Goal: Find specific page/section: Find specific page/section

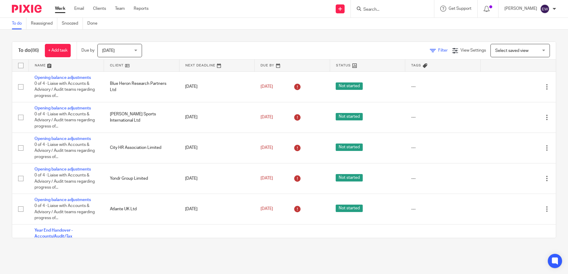
click at [438, 52] on span "Filter" at bounding box center [443, 50] width 10 height 4
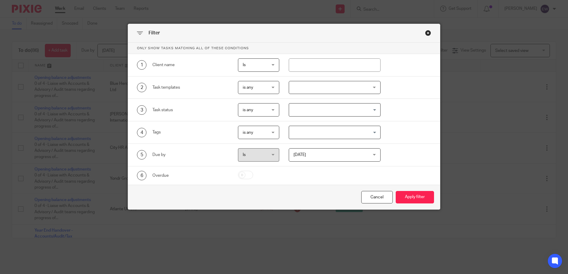
click at [354, 72] on div "1 Client name Is Is Is Is not is" at bounding box center [284, 65] width 312 height 23
click at [353, 69] on input "text" at bounding box center [335, 65] width 92 height 13
click at [396, 191] on button "Apply filter" at bounding box center [415, 197] width 38 height 13
type input "BA"
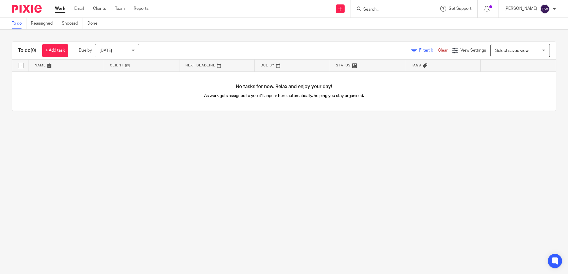
click at [427, 49] on span "Filter (1)" at bounding box center [428, 50] width 19 height 4
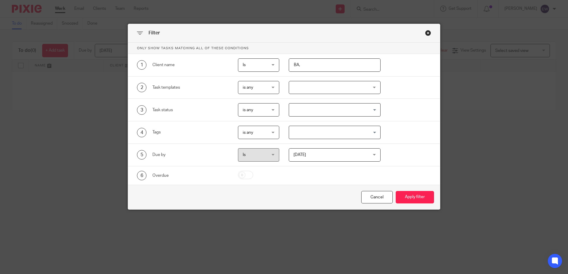
click at [356, 66] on input "BA," at bounding box center [335, 65] width 92 height 13
type input "BAMBR"
click at [396, 191] on button "Apply filter" at bounding box center [415, 197] width 38 height 13
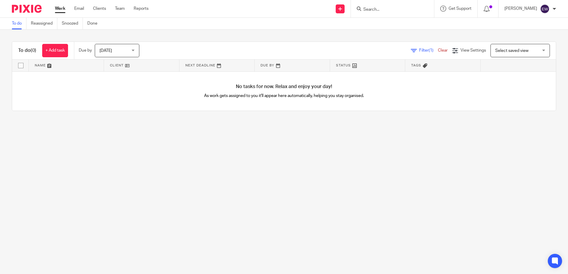
click at [397, 48] on div "Filter (1) Clear View Settings View Settings (1) Filters Clear Save Manage save…" at bounding box center [353, 50] width 406 height 13
click at [400, 51] on div "Filter (1) Clear View Settings View Settings (1) Filters Clear Save Manage save…" at bounding box center [353, 50] width 406 height 13
click at [419, 50] on span "Filter (1)" at bounding box center [428, 50] width 19 height 4
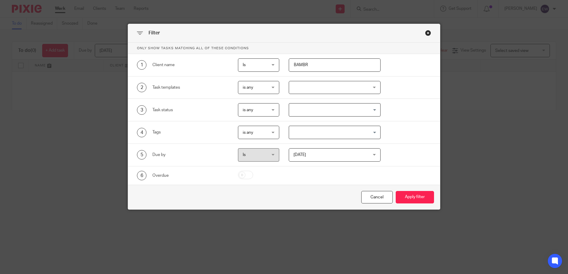
click at [337, 65] on input "BAMBR" at bounding box center [335, 65] width 92 height 13
type input "BAMBER"
click at [396, 191] on button "Apply filter" at bounding box center [415, 197] width 38 height 13
